Goal: Feedback & Contribution: Leave review/rating

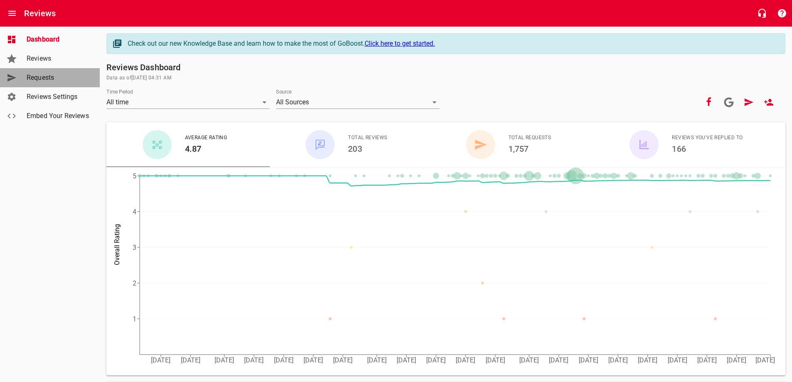
click at [41, 73] on span "Requests" at bounding box center [58, 78] width 63 height 10
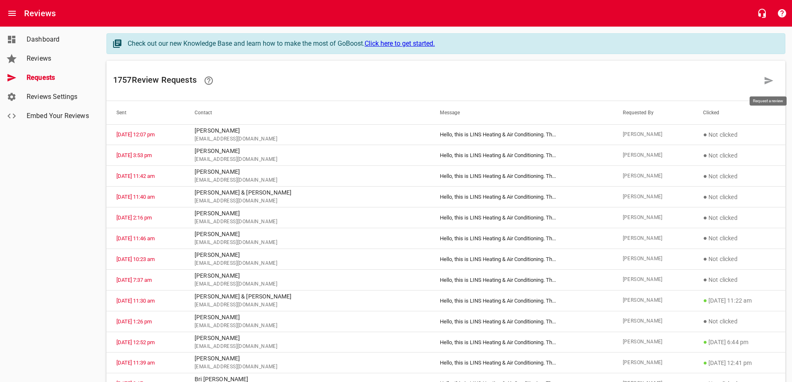
click at [772, 81] on icon at bounding box center [769, 81] width 10 height 10
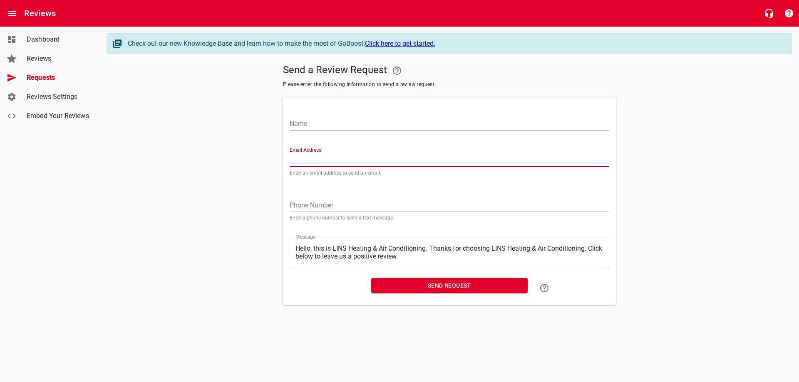
paste input "[EMAIL_ADDRESS][DOMAIN_NAME]"
type input "[EMAIL_ADDRESS][DOMAIN_NAME]"
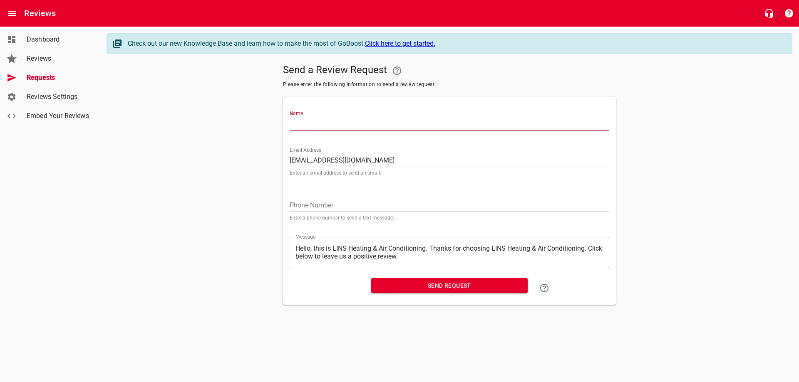
click at [344, 122] on input "Name" at bounding box center [449, 123] width 319 height 13
type input "[PERSON_NAME]"
click at [426, 287] on span "Send Request" at bounding box center [449, 286] width 143 height 10
